Goal: Task Accomplishment & Management: Manage account settings

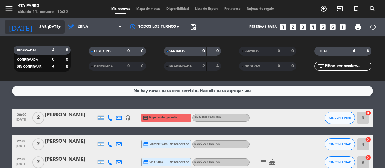
click at [36, 23] on input "sáb. [DATE]" at bounding box center [60, 27] width 48 height 10
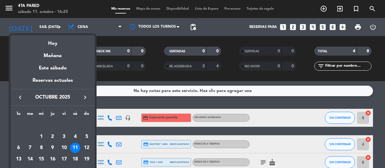
click at [13, 12] on div at bounding box center [192, 84] width 385 height 168
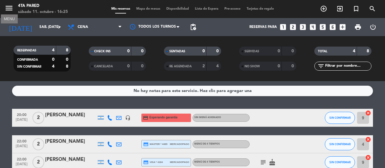
click at [6, 10] on icon "menu" at bounding box center [9, 8] width 9 height 9
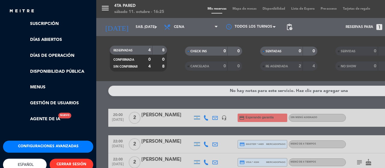
scroll to position [121, 0]
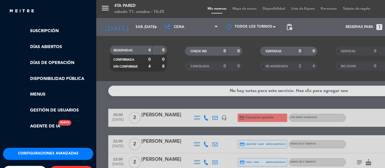
click at [46, 154] on button "Configuraciones avanzadas" at bounding box center [48, 154] width 90 height 12
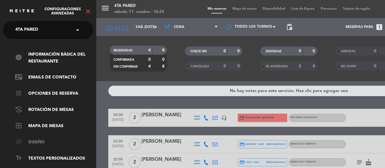
click at [34, 144] on link "palette Diseño" at bounding box center [54, 142] width 78 height 7
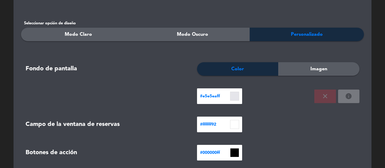
scroll to position [93, 0]
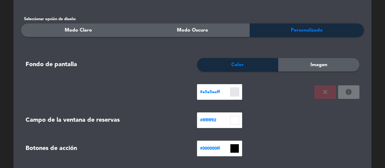
click at [317, 70] on div "Imagen" at bounding box center [318, 65] width 81 height 14
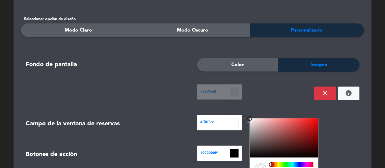
click at [234, 121] on input at bounding box center [234, 122] width 9 height 9
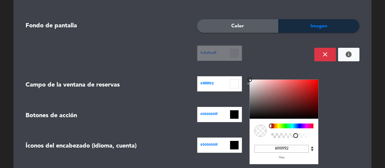
scroll to position [141, 0]
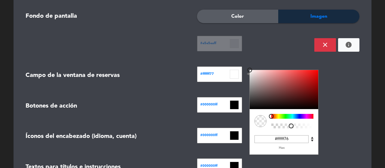
type input "#ffffff74"
drag, startPoint x: 295, startPoint y: 126, endPoint x: 290, endPoint y: 126, distance: 4.5
click at [290, 126] on div at bounding box center [290, 125] width 5 height 5
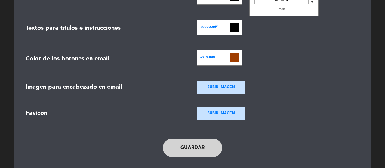
scroll to position [290, 0]
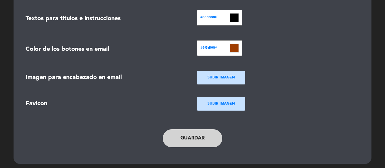
click at [203, 134] on button "Guardar" at bounding box center [192, 138] width 59 height 18
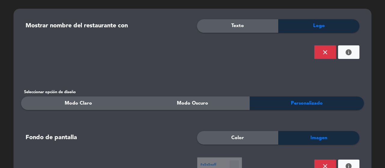
scroll to position [0, 0]
